Goal: Task Accomplishment & Management: Manage account settings

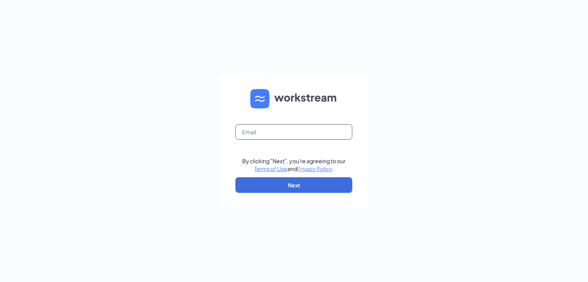
click at [243, 135] on input "text" at bounding box center [294, 132] width 117 height 16
type input "Mary.Gangaway@RestaurantManagementCorp.com"
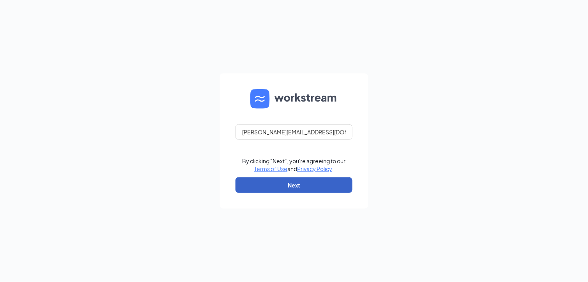
click at [278, 182] on button "Next" at bounding box center [294, 185] width 117 height 16
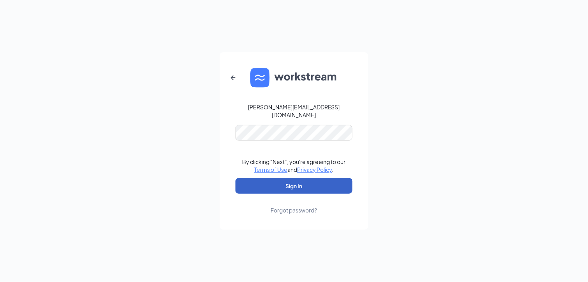
click at [270, 182] on button "Sign In" at bounding box center [294, 186] width 117 height 16
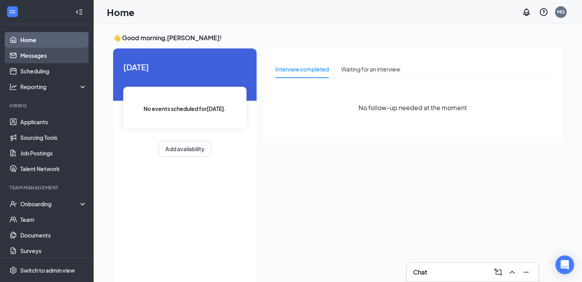
click at [30, 57] on link "Messages" at bounding box center [53, 56] width 67 height 16
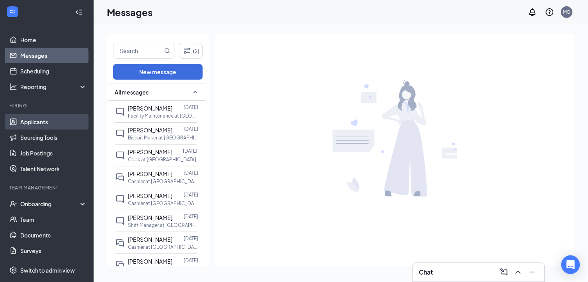
click at [44, 125] on link "Applicants" at bounding box center [53, 122] width 67 height 16
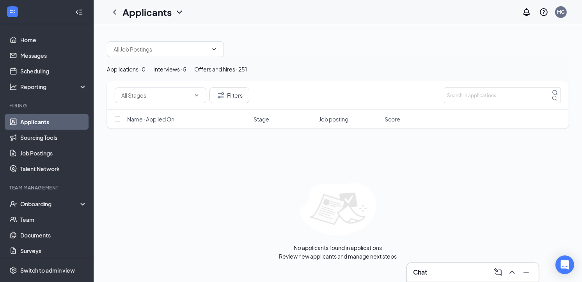
click at [186, 73] on div "Interviews · 5" at bounding box center [169, 69] width 33 height 9
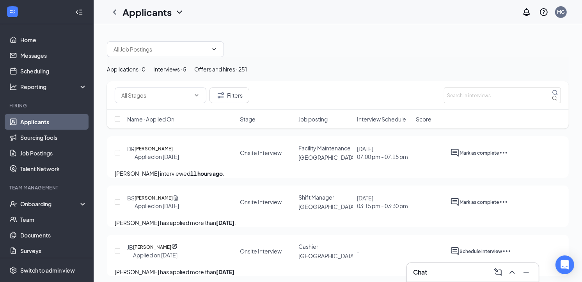
click at [508, 157] on icon "Ellipses" at bounding box center [503, 152] width 9 height 9
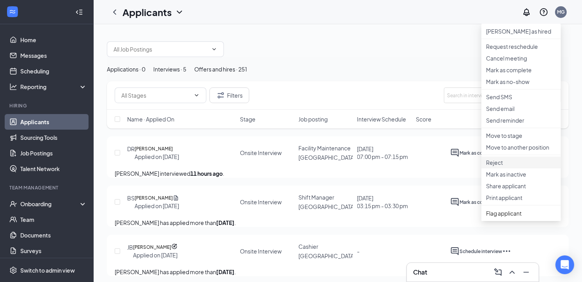
click at [495, 166] on p "Reject" at bounding box center [521, 162] width 70 height 8
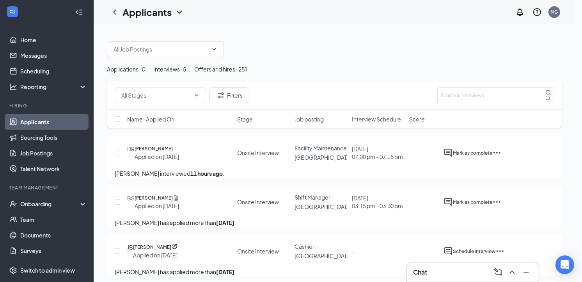
checkbox input "true"
drag, startPoint x: 379, startPoint y: 246, endPoint x: 383, endPoint y: 232, distance: 14.9
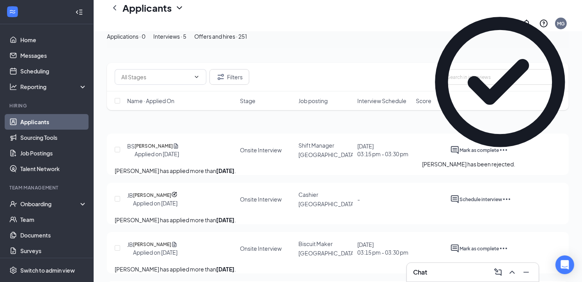
scroll to position [43, 0]
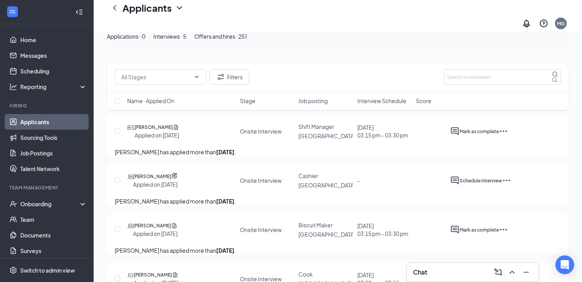
click at [511, 183] on icon "Ellipses" at bounding box center [506, 180] width 9 height 9
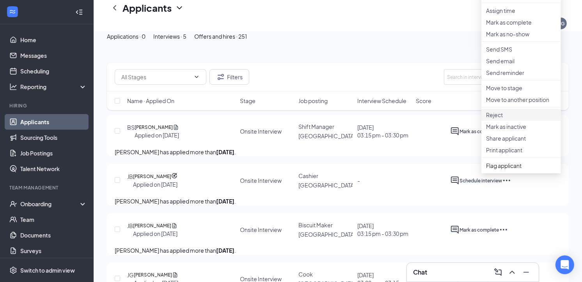
click at [500, 119] on p "Reject" at bounding box center [521, 115] width 70 height 8
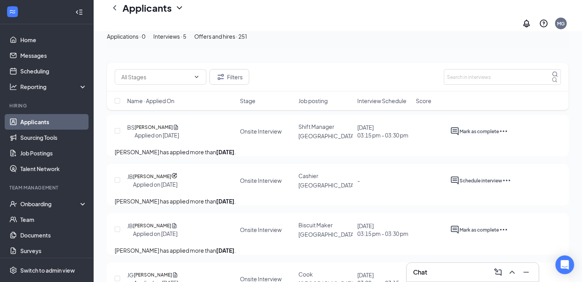
checkbox input "true"
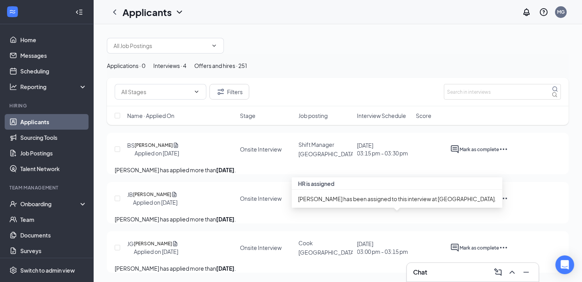
scroll to position [48, 0]
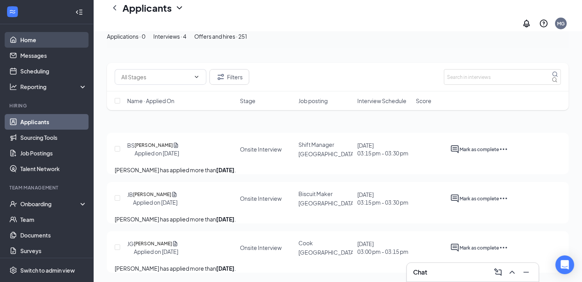
click at [23, 37] on link "Home" at bounding box center [53, 40] width 67 height 16
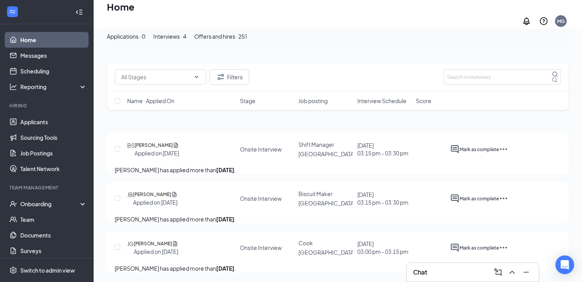
scroll to position [16, 0]
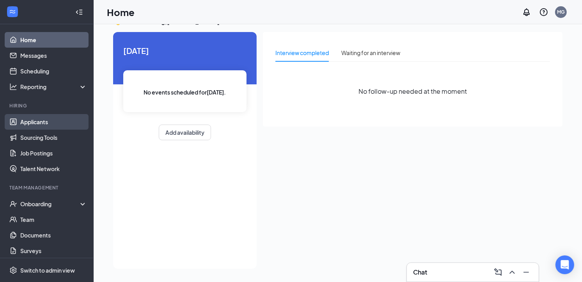
click at [43, 124] on link "Applicants" at bounding box center [53, 122] width 67 height 16
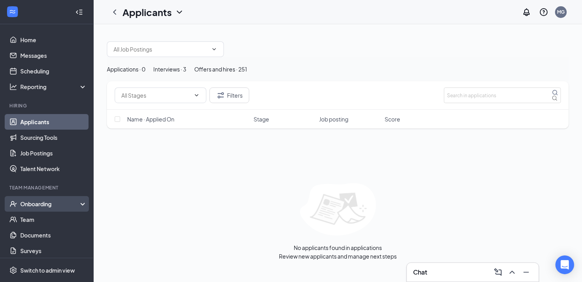
click at [30, 207] on div "Onboarding" at bounding box center [50, 204] width 60 height 8
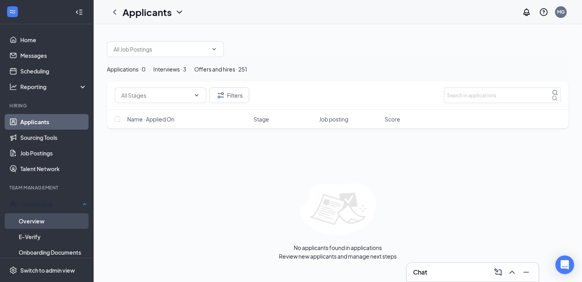
click at [26, 221] on link "Overview" at bounding box center [53, 221] width 68 height 16
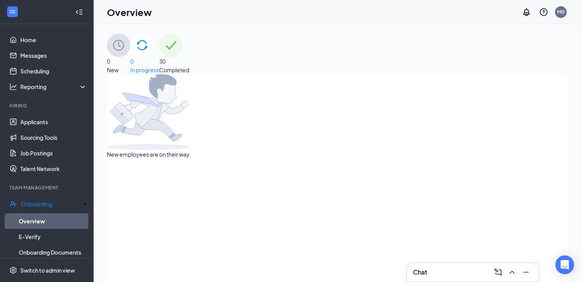
click at [159, 59] on div "0 In progress" at bounding box center [144, 54] width 29 height 41
click at [27, 119] on link "Applicants" at bounding box center [53, 122] width 67 height 16
